Goal: Transaction & Acquisition: Subscribe to service/newsletter

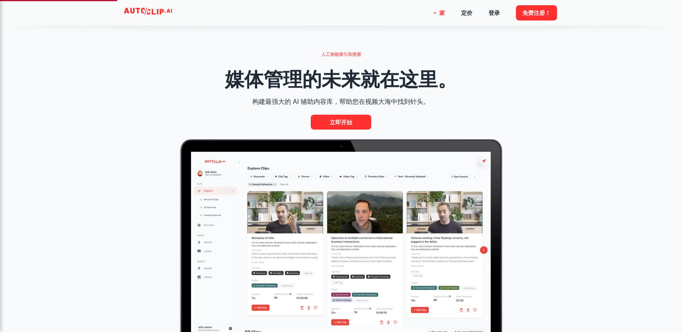
scroll to position [363, 0]
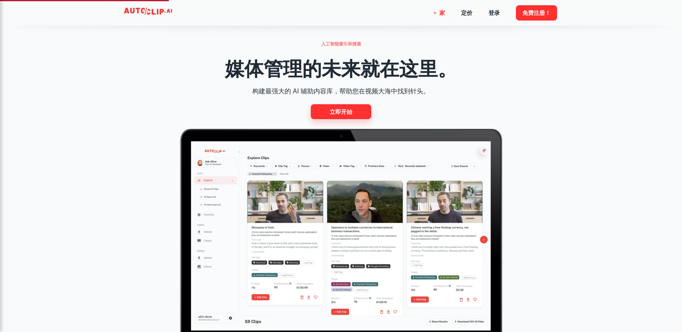
click at [344, 113] on font "立即开始" at bounding box center [341, 112] width 23 height 6
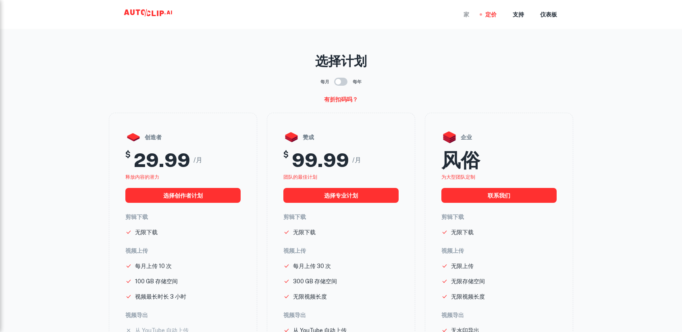
click at [463, 16] on font "家" at bounding box center [466, 15] width 6 height 6
